Goal: Transaction & Acquisition: Download file/media

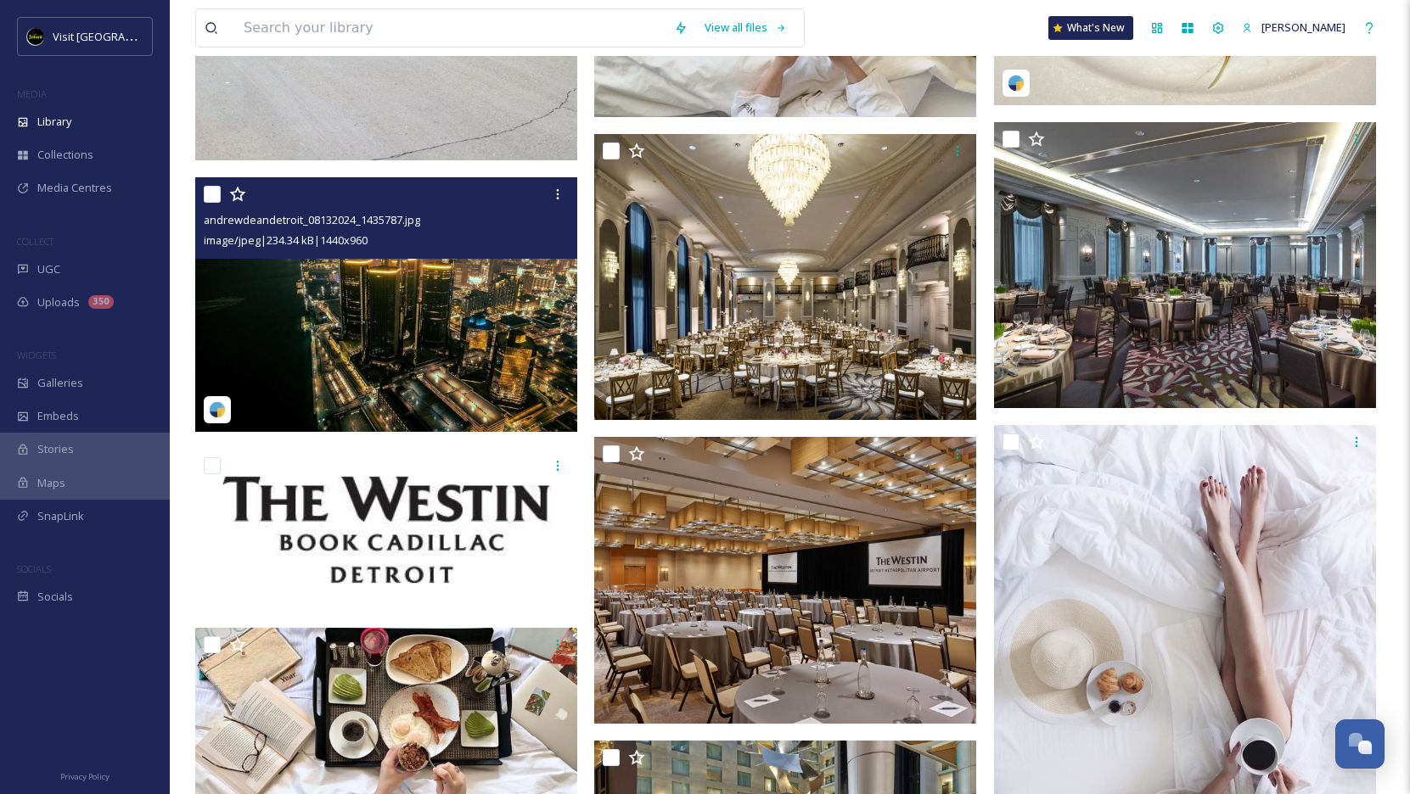
scroll to position [1695, 0]
click at [428, 30] on input at bounding box center [450, 27] width 430 height 37
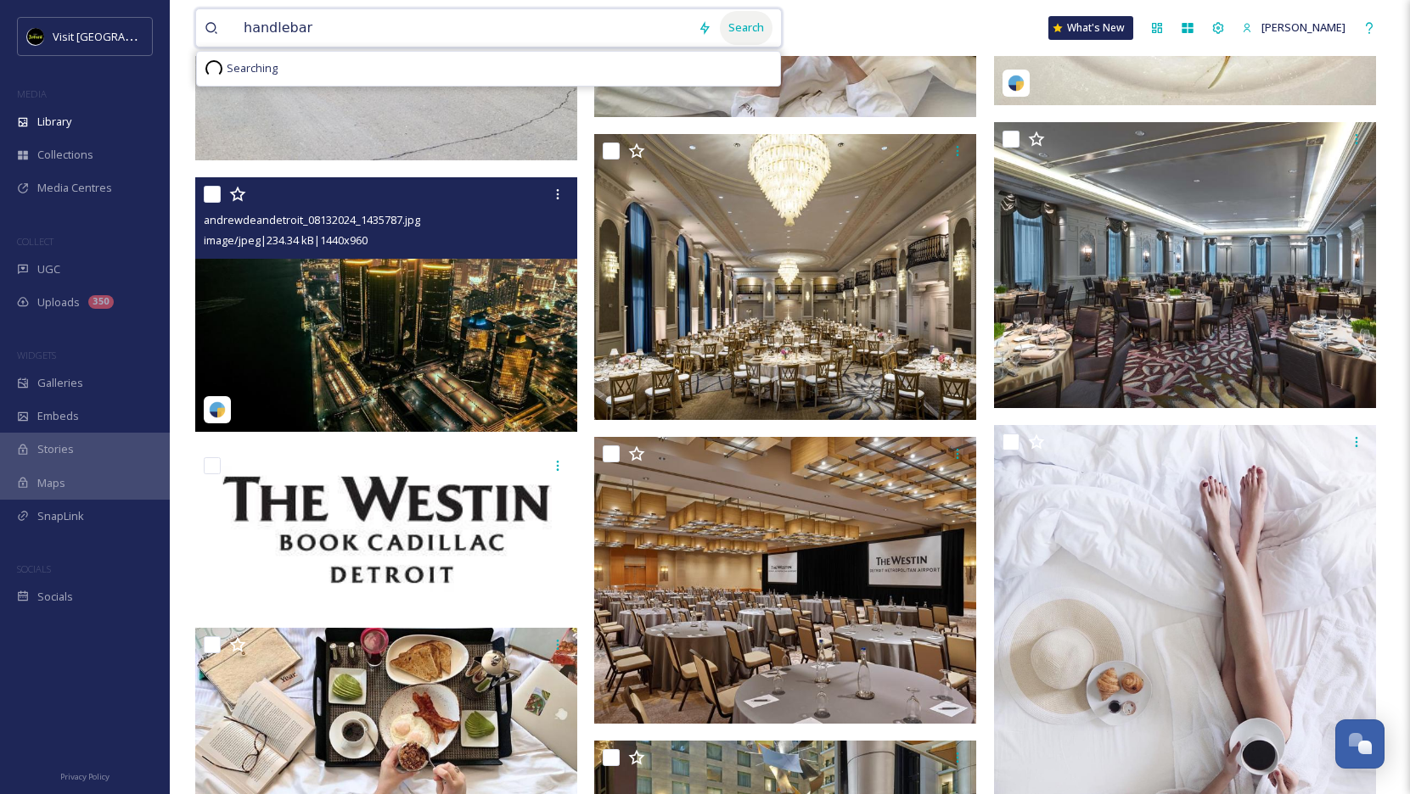
type input "handlebar"
click at [768, 31] on div "Search" at bounding box center [746, 27] width 53 height 33
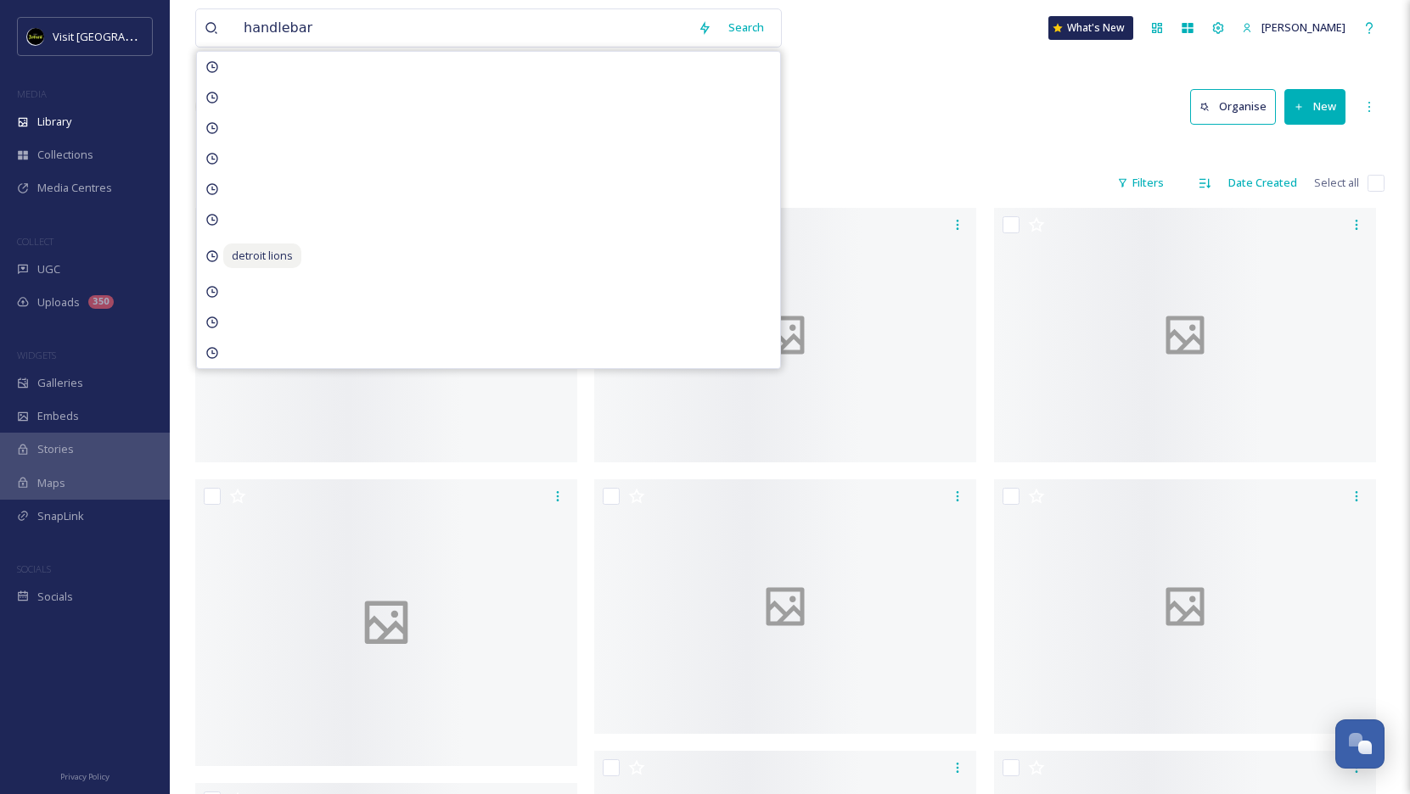
click at [924, 120] on div "Library Search Organise New" at bounding box center [789, 106] width 1189 height 51
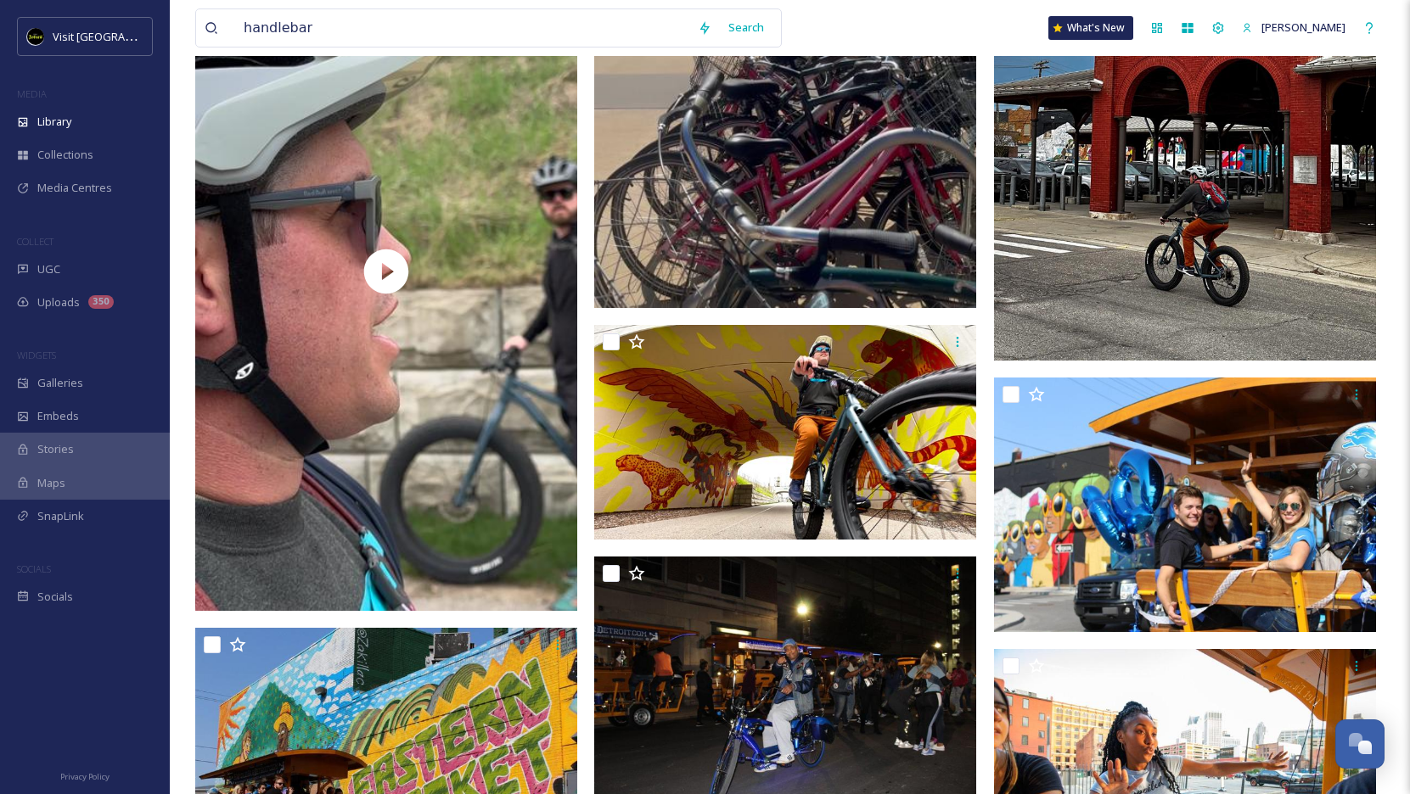
scroll to position [1640, 0]
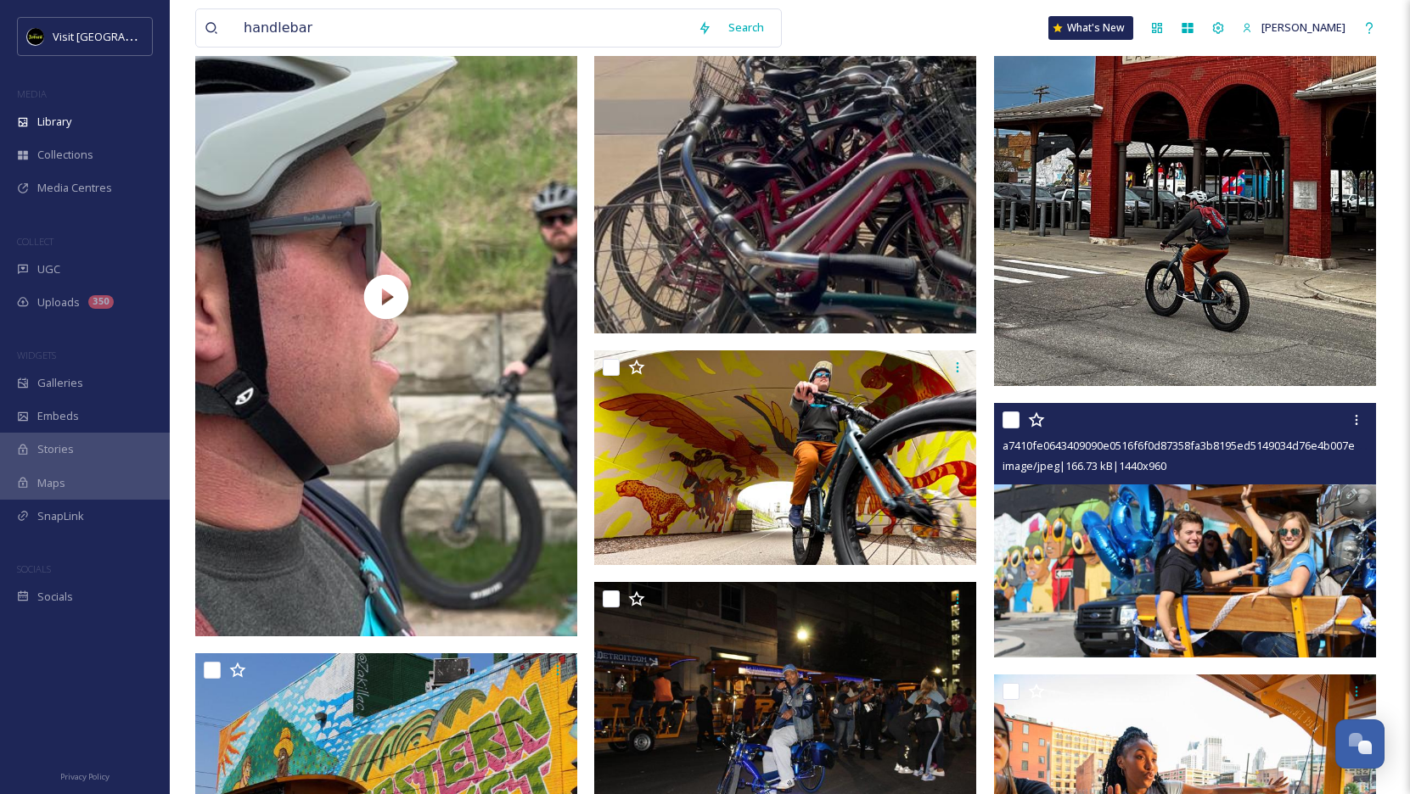
click at [1132, 555] on img at bounding box center [1185, 530] width 382 height 255
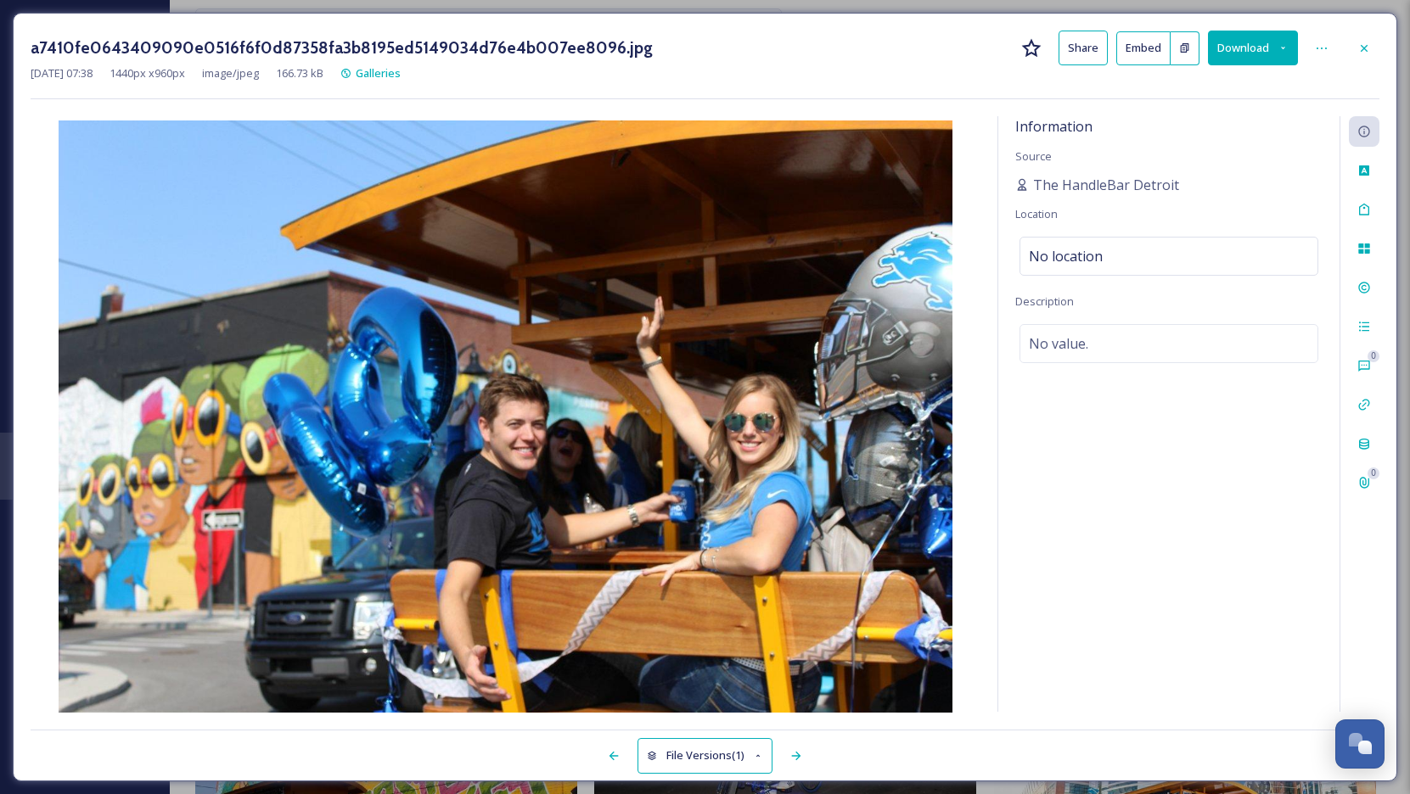
click at [1386, 51] on div "a7410fe0643409090e0516f6f0d87358fa3b8195ed5149034d76e4b007ee8096.jpg Share Embe…" at bounding box center [705, 397] width 1384 height 769
click at [1377, 50] on div at bounding box center [1364, 48] width 31 height 31
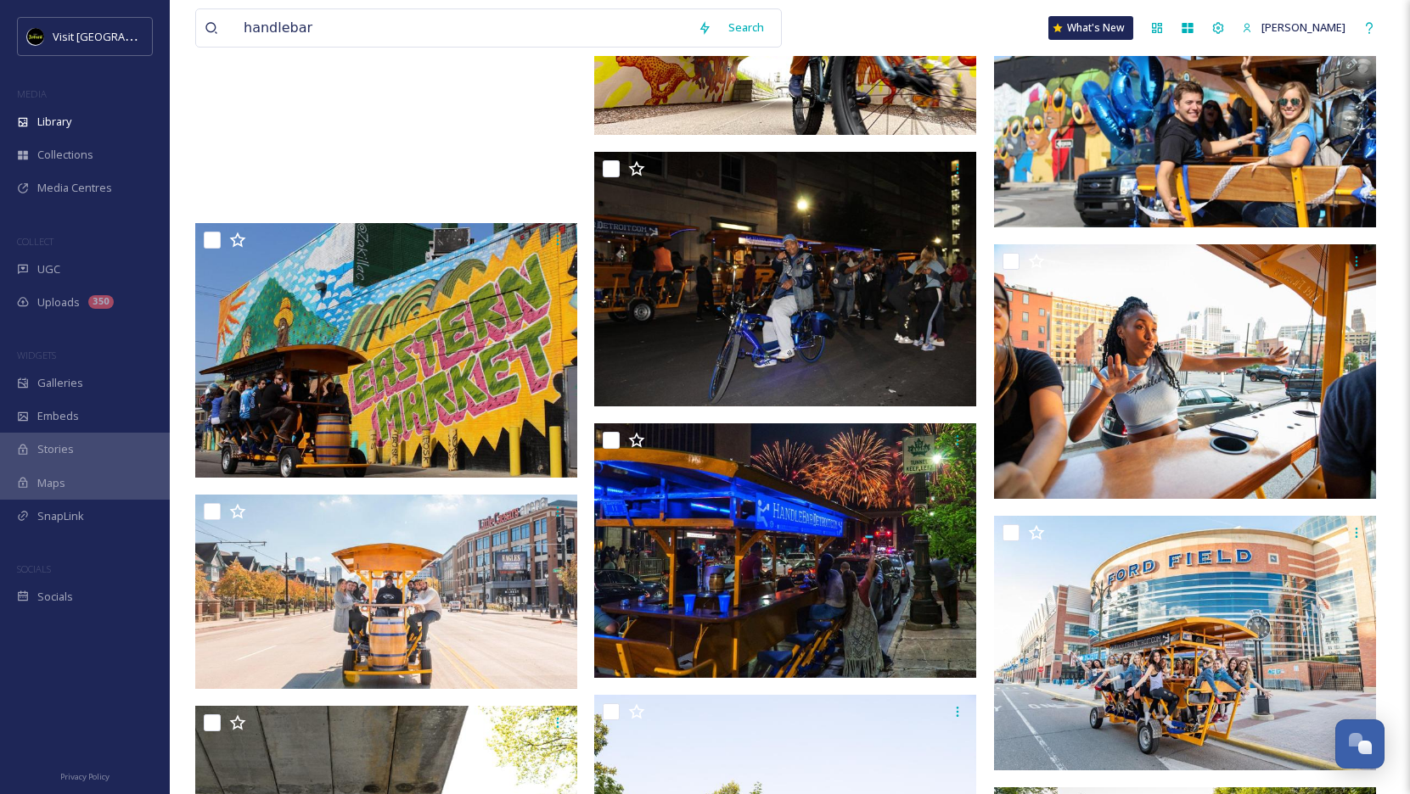
scroll to position [2072, 0]
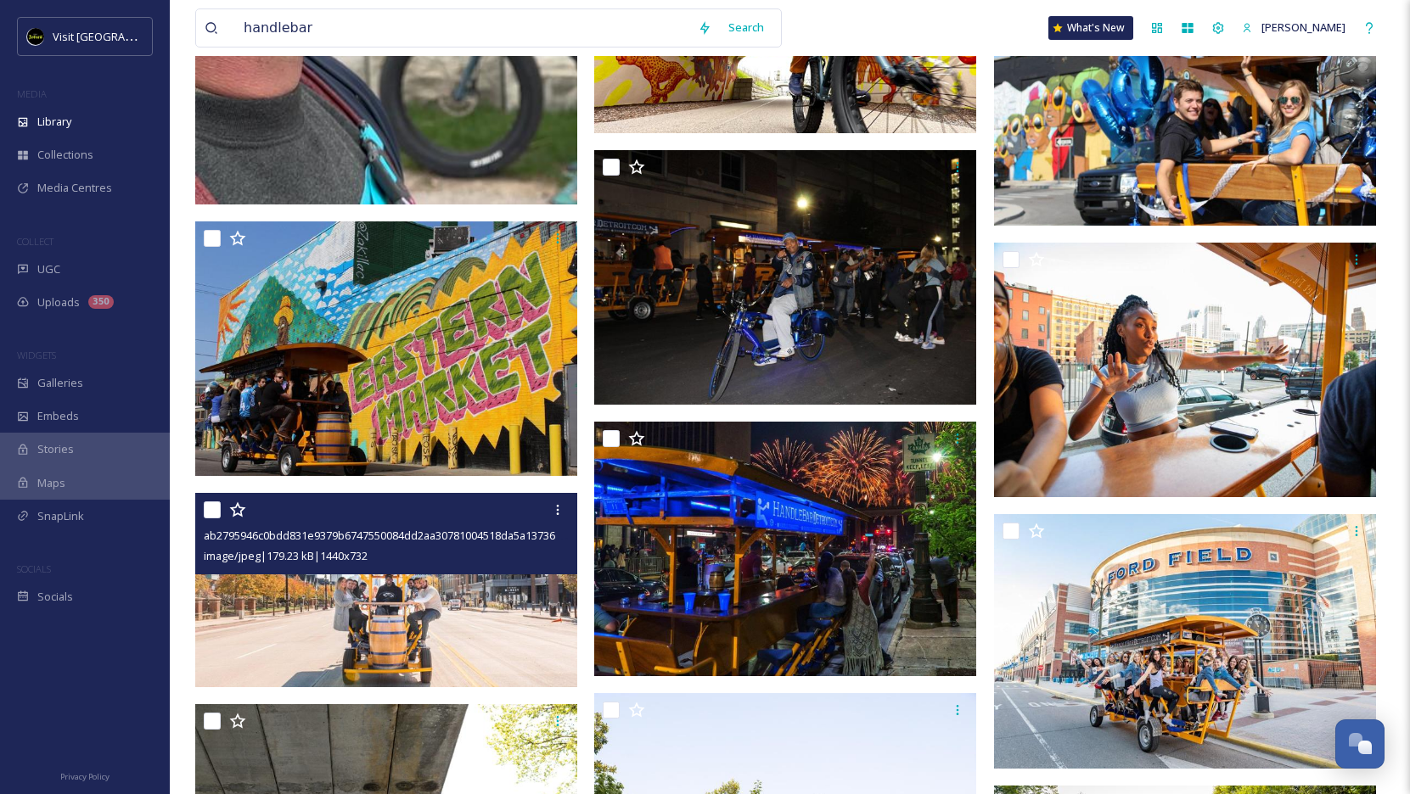
click at [514, 588] on img at bounding box center [386, 590] width 382 height 194
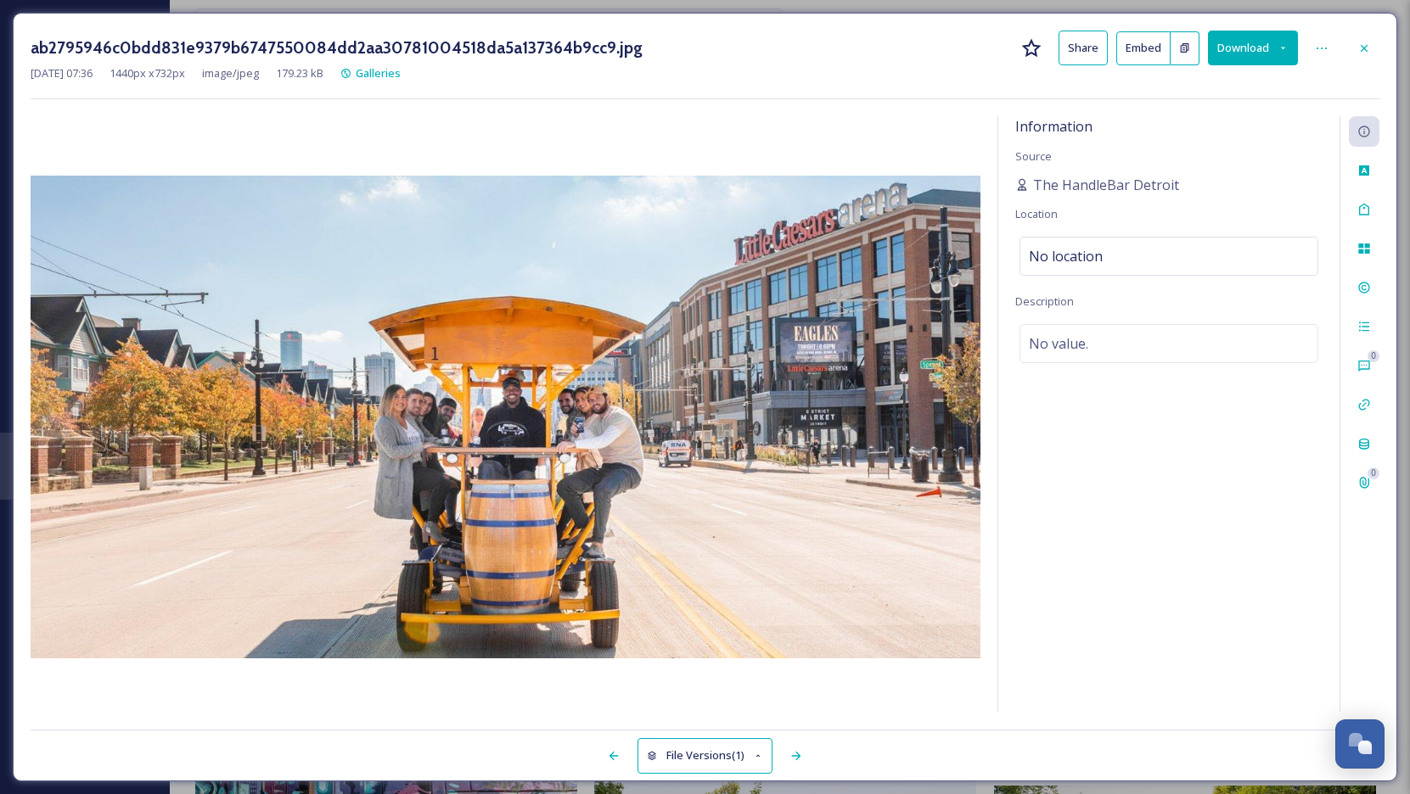
click at [1245, 44] on button "Download" at bounding box center [1253, 48] width 90 height 35
click at [1240, 93] on span "Download Original (1440 x 732)" at bounding box center [1208, 87] width 154 height 16
